Goal: Transaction & Acquisition: Purchase product/service

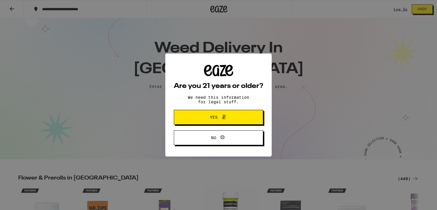
click at [216, 118] on span "Yes" at bounding box center [214, 117] width 8 height 4
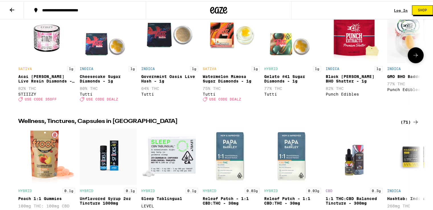
scroll to position [570, 0]
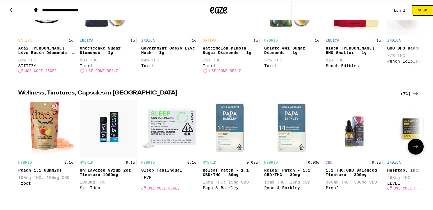
click at [42, 138] on img "Open page for Peach 1:1 Gummies from Froot" at bounding box center [46, 127] width 57 height 57
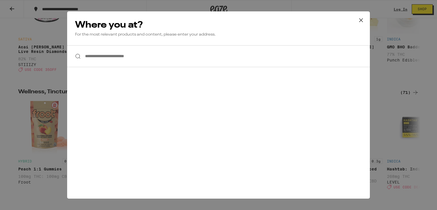
click at [363, 20] on icon at bounding box center [361, 20] width 9 height 9
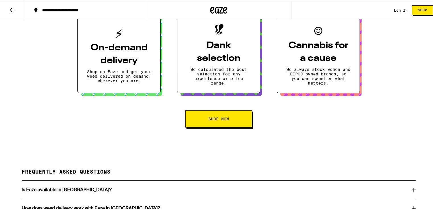
scroll to position [940, 0]
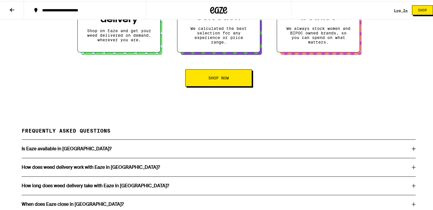
click at [218, 79] on span "Shop Now" at bounding box center [218, 77] width 21 height 4
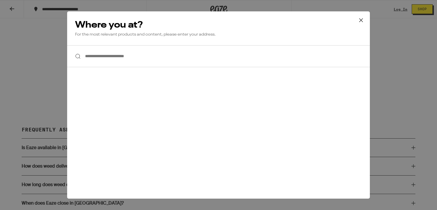
click at [361, 19] on icon at bounding box center [361, 20] width 9 height 9
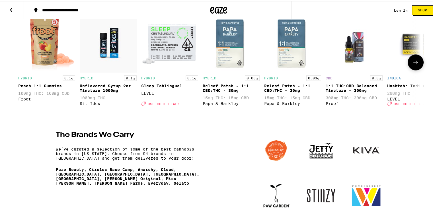
scroll to position [627, 0]
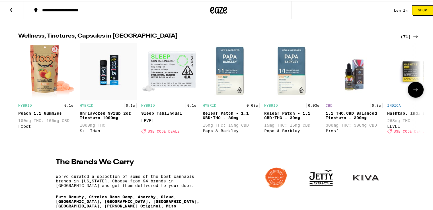
click at [413, 92] on icon at bounding box center [415, 88] width 7 height 7
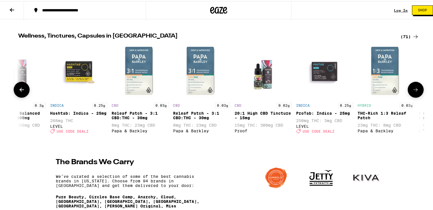
scroll to position [0, 339]
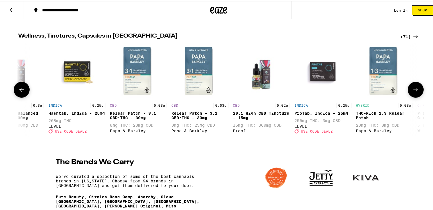
click at [413, 92] on icon at bounding box center [415, 88] width 7 height 7
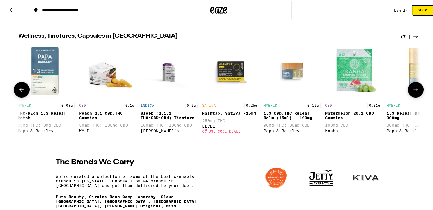
scroll to position [0, 678]
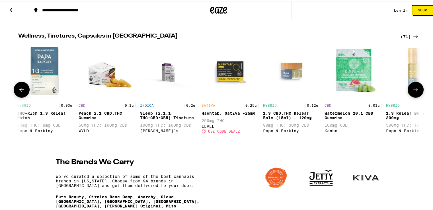
click at [413, 92] on icon at bounding box center [415, 88] width 7 height 7
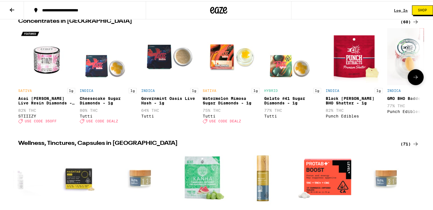
scroll to position [513, 0]
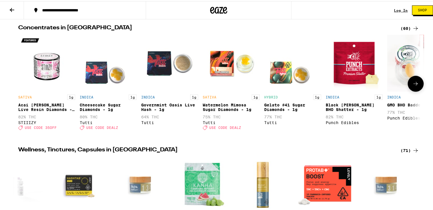
click at [414, 85] on icon at bounding box center [416, 83] width 5 height 4
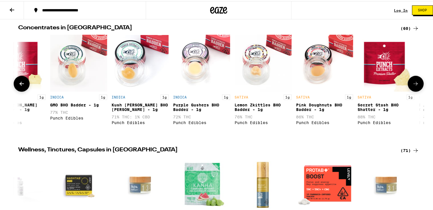
scroll to position [0, 339]
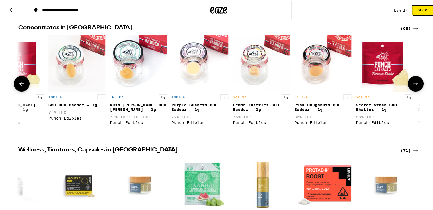
click at [414, 85] on icon at bounding box center [416, 83] width 5 height 4
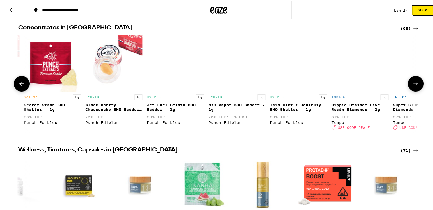
scroll to position [0, 678]
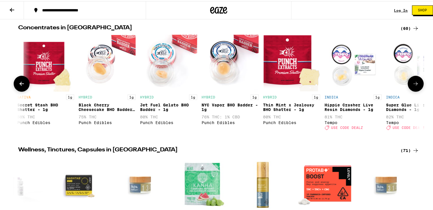
click at [414, 85] on icon at bounding box center [416, 83] width 5 height 4
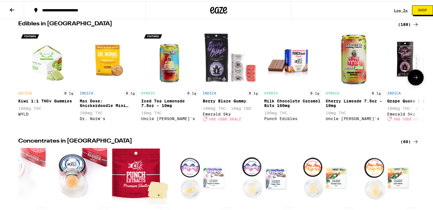
scroll to position [399, 0]
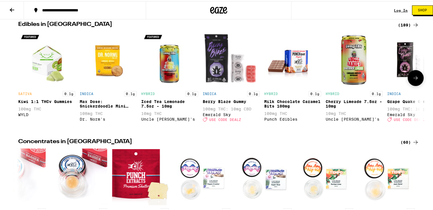
click at [415, 80] on icon at bounding box center [415, 76] width 7 height 7
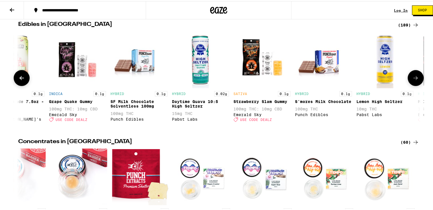
scroll to position [0, 339]
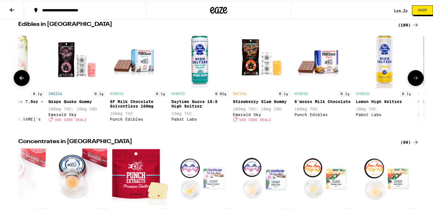
click at [415, 80] on icon at bounding box center [415, 76] width 7 height 7
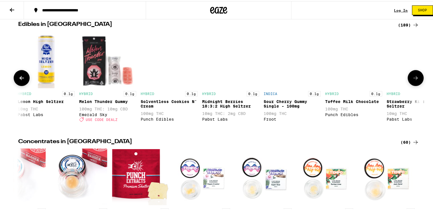
scroll to position [0, 678]
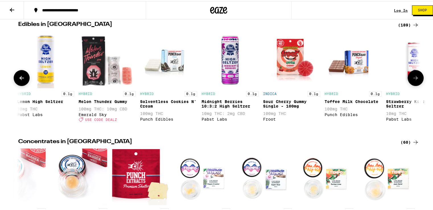
click at [415, 80] on icon at bounding box center [415, 76] width 7 height 7
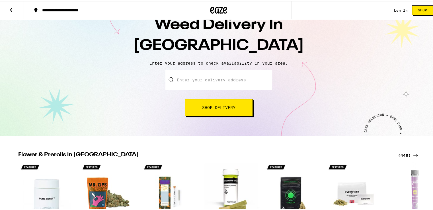
scroll to position [0, 0]
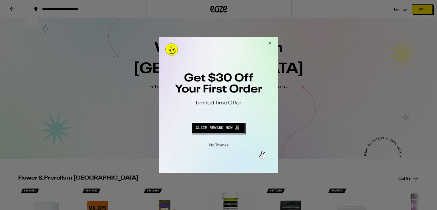
click at [269, 42] on button "Close Modal" at bounding box center [268, 44] width 15 height 14
